Goal: Communication & Community: Ask a question

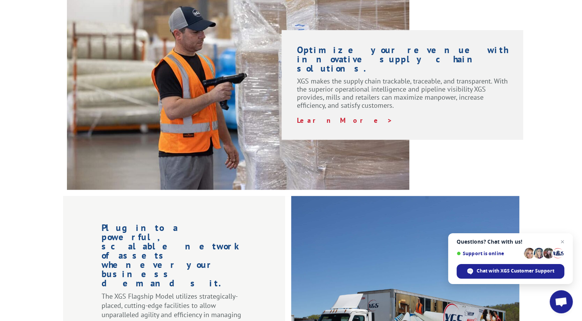
scroll to position [615, 0]
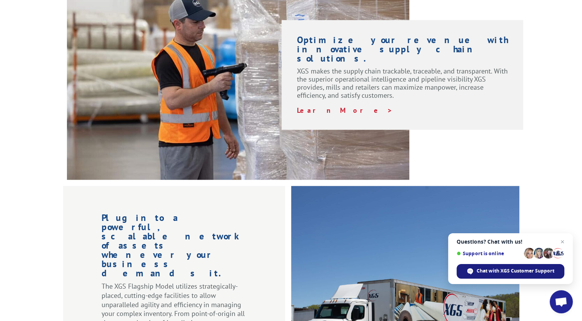
click at [552, 270] on span "Chat with XGS Customer Support" at bounding box center [516, 270] width 78 height 7
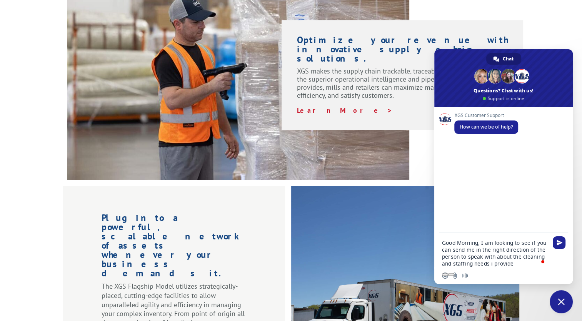
click at [492, 255] on textarea "Good Morning, I am looking to see if you can send me in the right direction of …" at bounding box center [495, 253] width 106 height 28
paste textarea "I was hoping you could point me in the right direction. Could you please let me…"
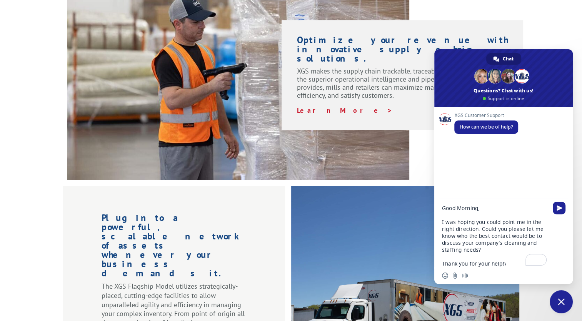
type textarea "Good Morning, I was hoping you could point me in the right direction. Could you…"
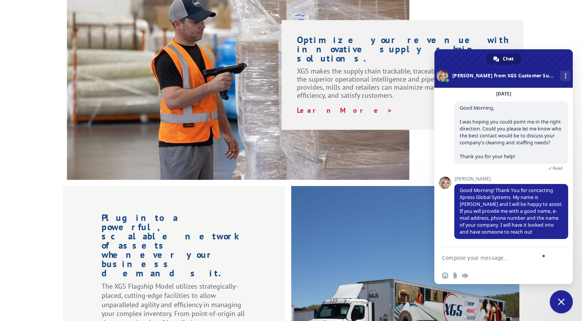
scroll to position [45, 0]
click at [479, 261] on form at bounding box center [495, 258] width 106 height 21
click at [479, 256] on textarea "To enrich screen reader interactions, please activate Accessibility in Grammarl…" at bounding box center [495, 257] width 106 height 7
click at [479, 266] on form at bounding box center [495, 258] width 106 height 21
drag, startPoint x: 477, startPoint y: 264, endPoint x: 477, endPoint y: 257, distance: 7.3
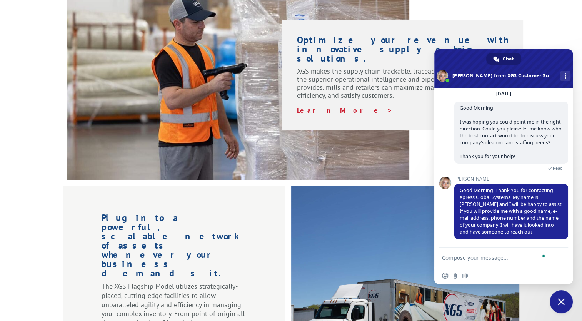
click at [477, 263] on form at bounding box center [495, 258] width 106 height 21
click at [477, 257] on textarea "To enrich screen reader interactions, please activate Accessibility in Grammarl…" at bounding box center [495, 257] width 106 height 7
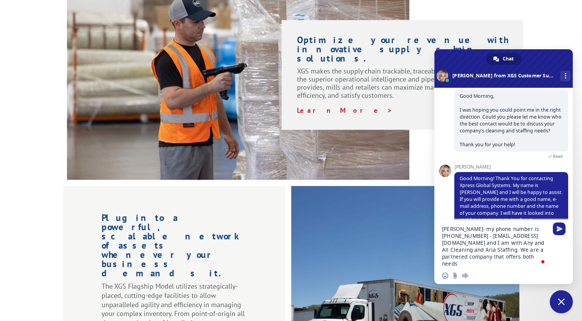
type textarea "[PERSON_NAME]- my phone number is [PHONE_NUMBER] - [EMAIL_ADDRESS][DOMAIN_NAME]…"
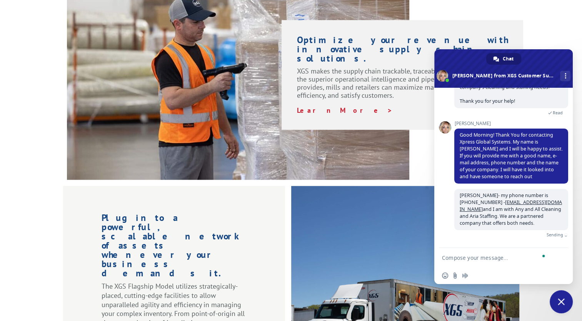
scroll to position [92, 0]
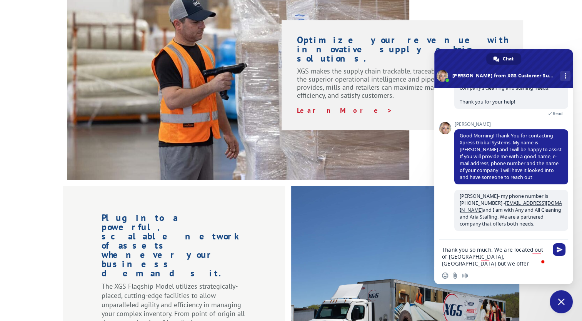
type textarea "Thank you so much. We are located out of [GEOGRAPHIC_DATA], [GEOGRAPHIC_DATA] b…"
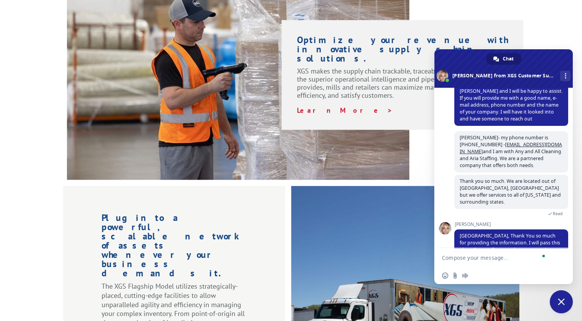
scroll to position [217, 0]
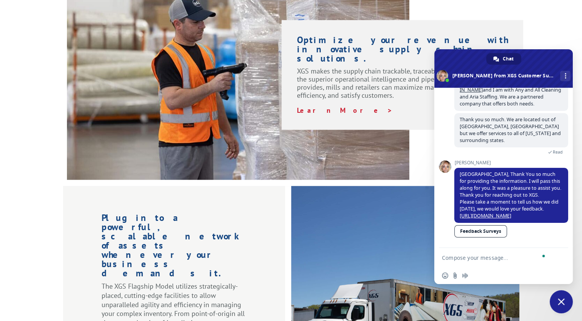
click at [497, 257] on textarea "To enrich screen reader interactions, please activate Accessibility in Grammarl…" at bounding box center [495, 257] width 106 height 7
type textarea "Thank you!!"
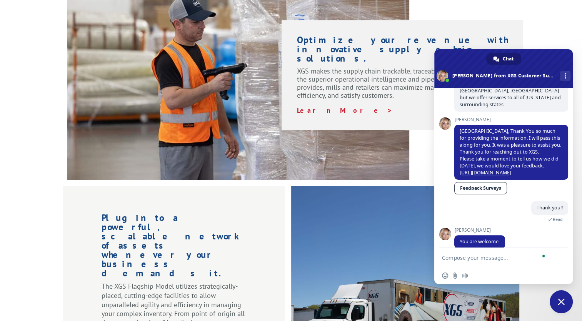
scroll to position [263, 0]
